Goal: Information Seeking & Learning: Learn about a topic

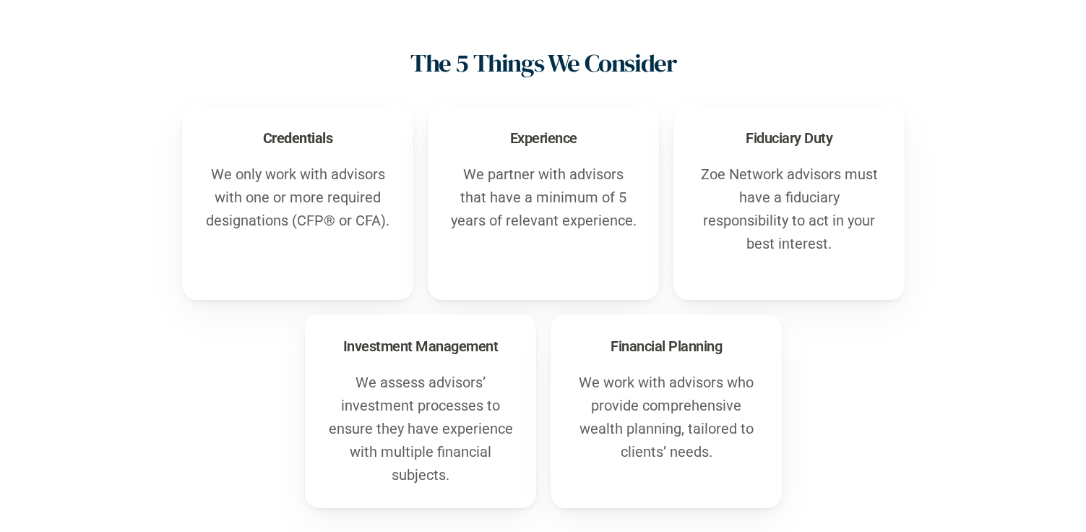
scroll to position [516, 0]
click at [269, 202] on p "We only work with advisors with one or more required designations (CFP® or CFA)." at bounding box center [298, 196] width 188 height 69
click at [310, 215] on p "We only work with advisors with one or more required designations (CFP® or CFA)." at bounding box center [298, 196] width 188 height 69
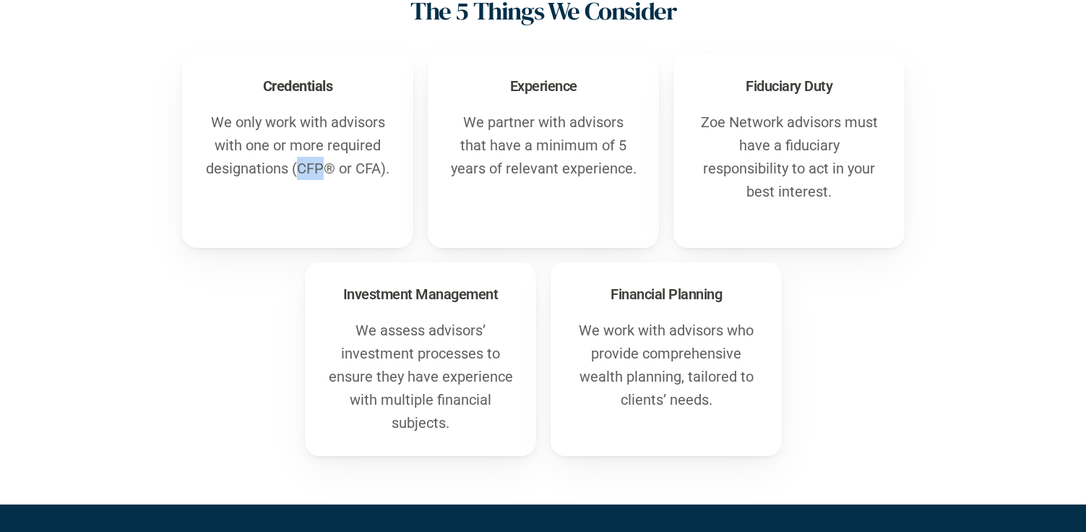
scroll to position [540, 0]
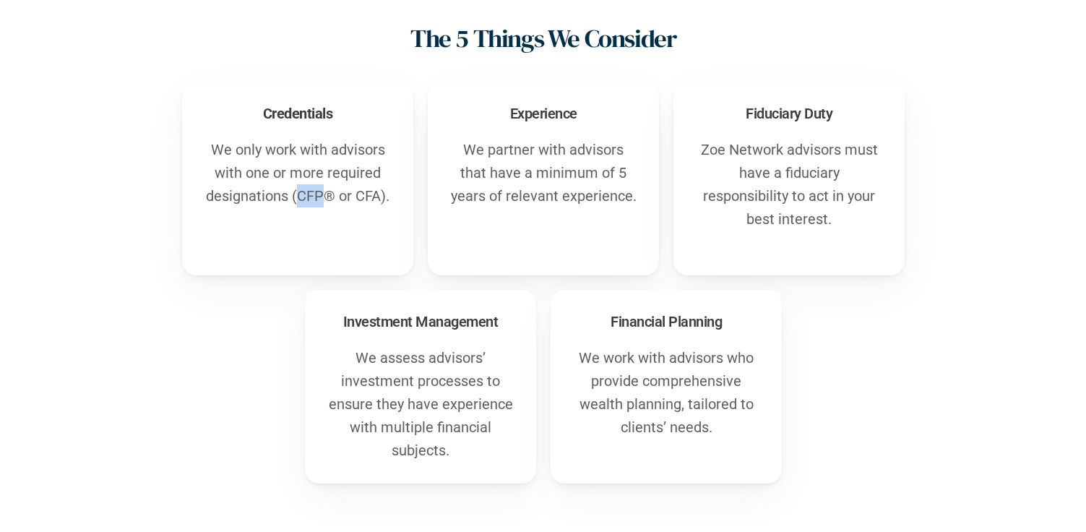
click at [186, 271] on div "Credentials We only work with advisors with one or more required designations (…" at bounding box center [297, 179] width 231 height 194
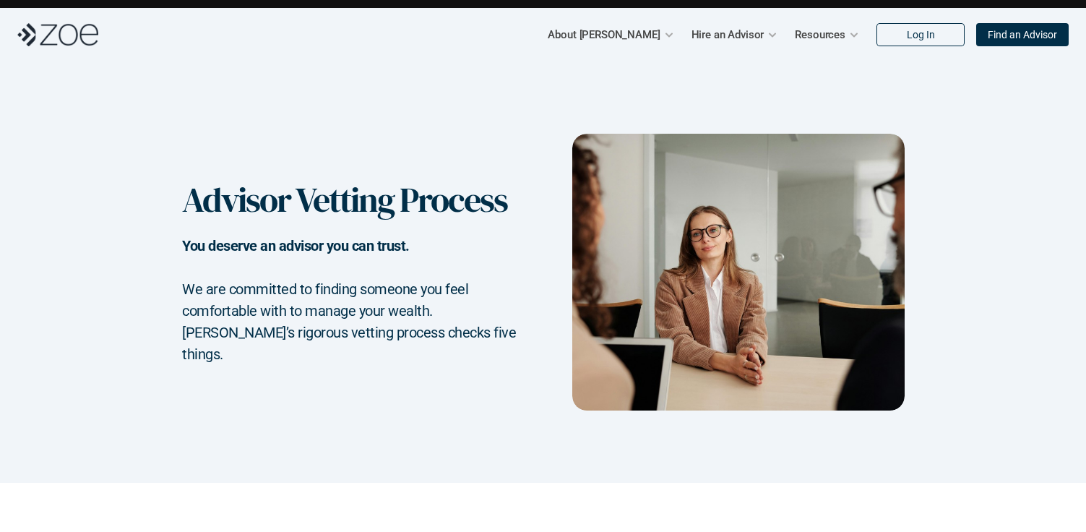
scroll to position [0, 0]
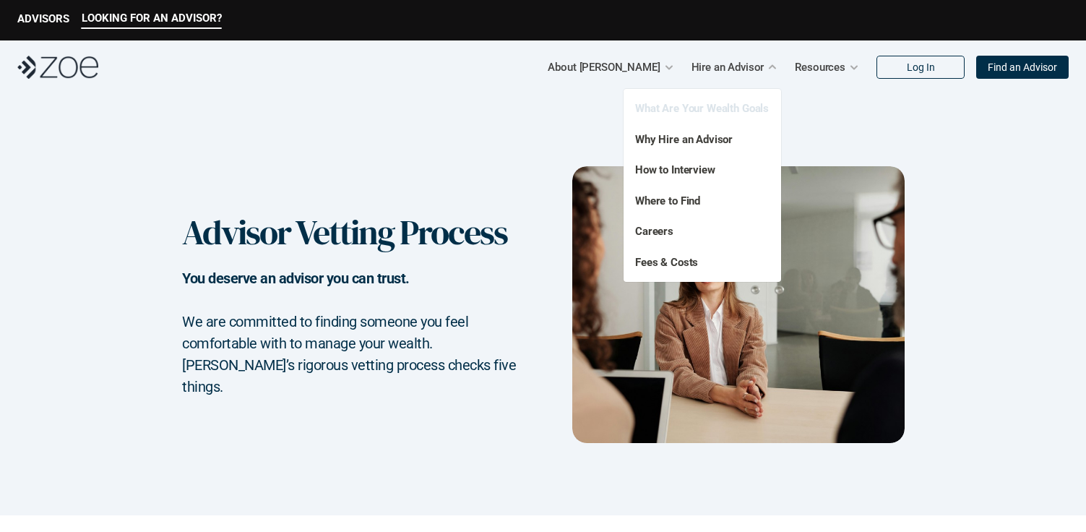
click at [694, 109] on link "What Are Your Wealth Goals" at bounding box center [702, 108] width 134 height 13
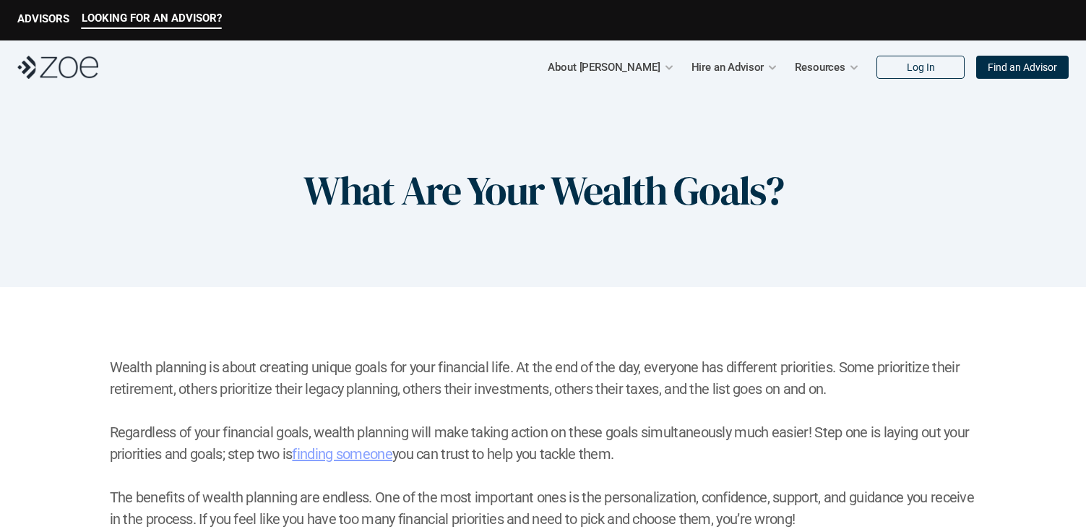
click at [773, 66] on div at bounding box center [772, 67] width 10 height 10
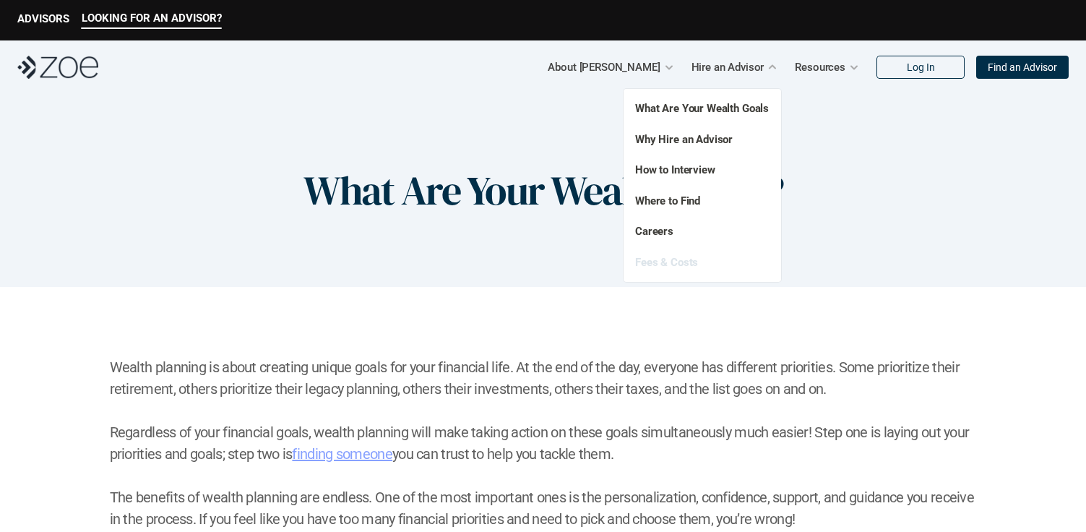
click at [663, 262] on link "Fees & Costs" at bounding box center [666, 262] width 63 height 13
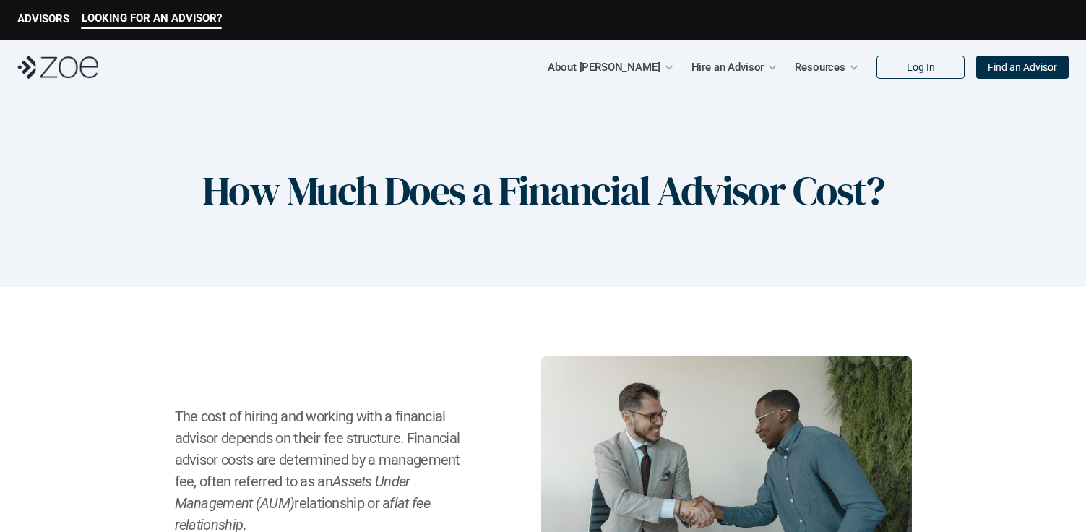
click at [51, 69] on img at bounding box center [57, 67] width 81 height 23
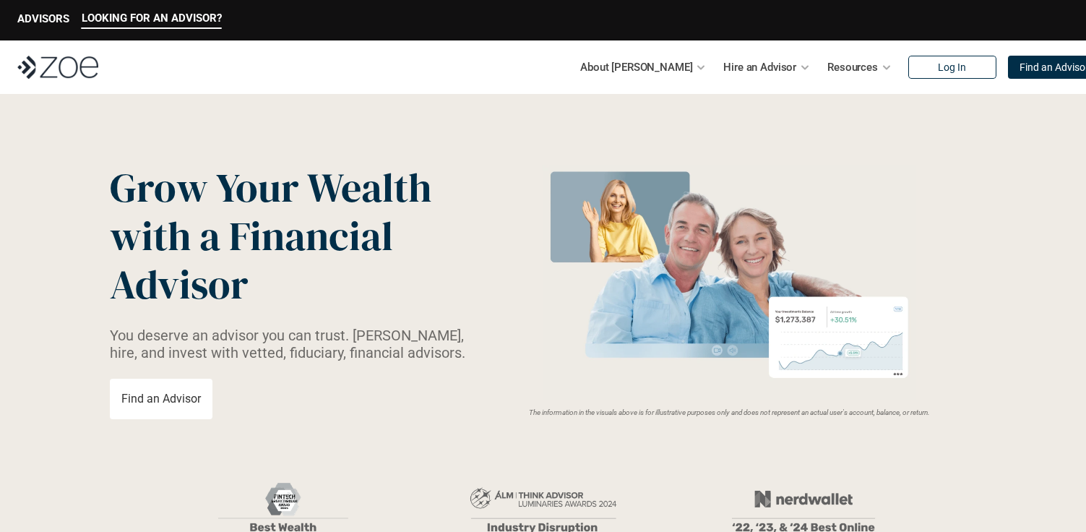
click at [168, 397] on p "Find an Advisor" at bounding box center [160, 399] width 79 height 14
